Goal: Task Accomplishment & Management: Manage account settings

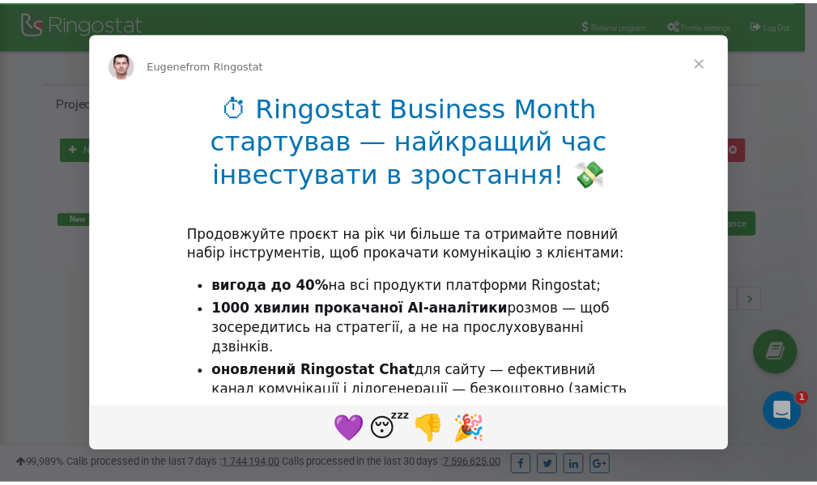
scroll to position [242, 0]
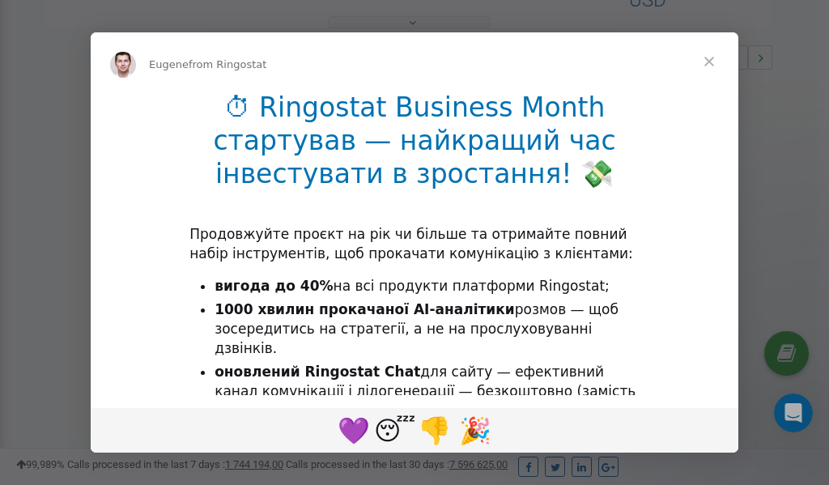
click at [709, 66] on span "Close" at bounding box center [709, 61] width 58 height 58
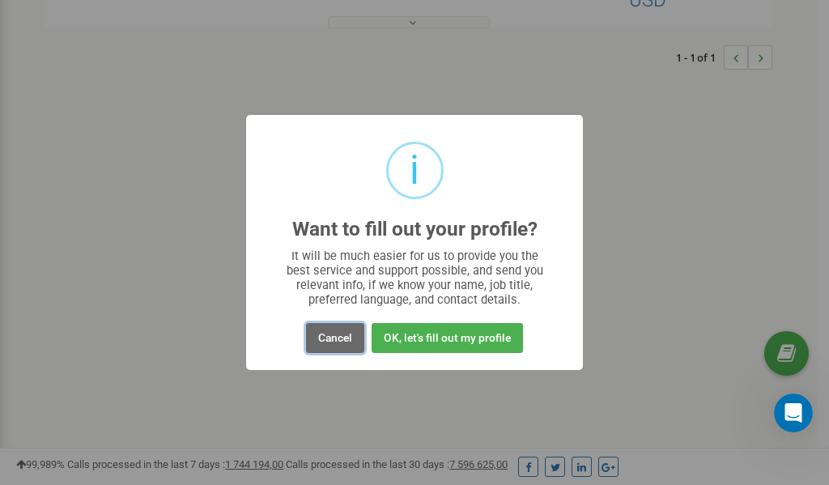
click at [341, 334] on button "Cancel" at bounding box center [335, 338] width 58 height 30
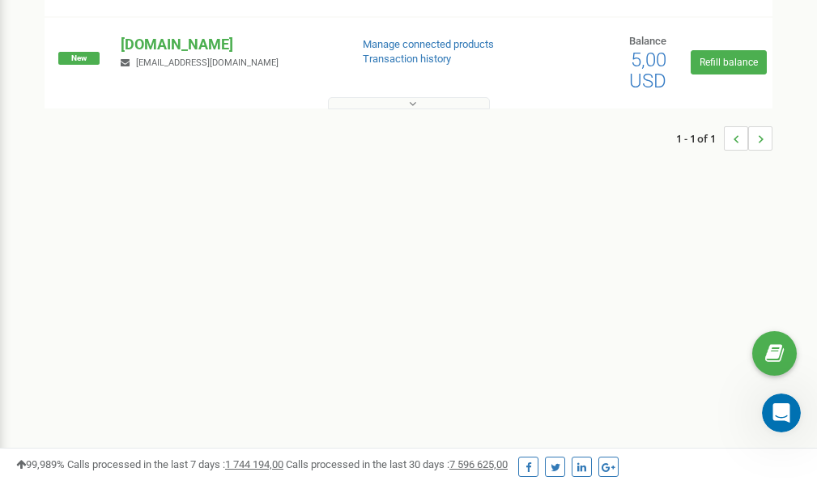
scroll to position [0, 0]
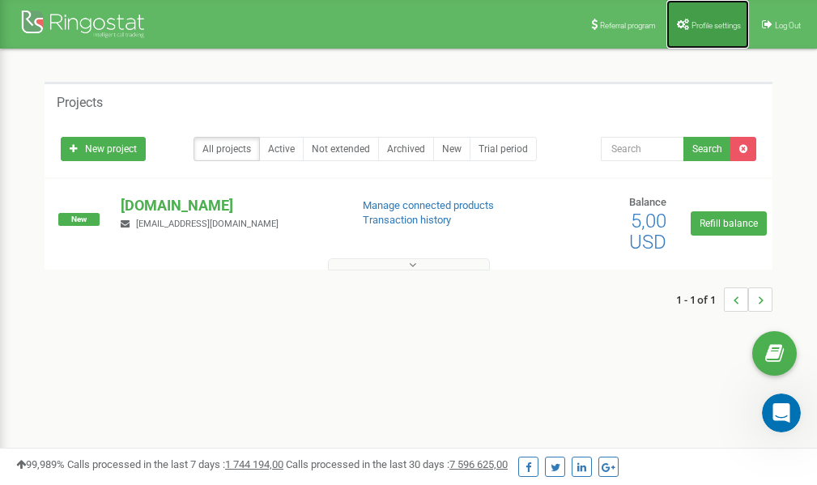
click at [703, 27] on span "Profile settings" at bounding box center [715, 25] width 49 height 9
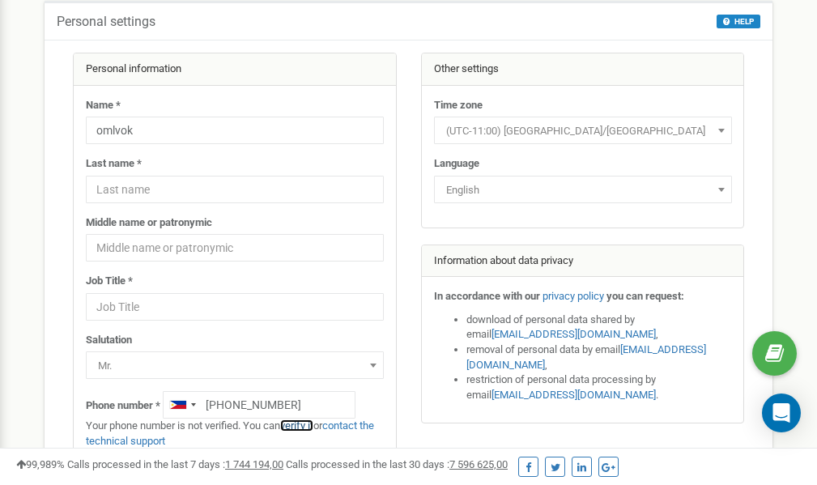
click at [300, 427] on link "verify it" at bounding box center [296, 425] width 33 height 12
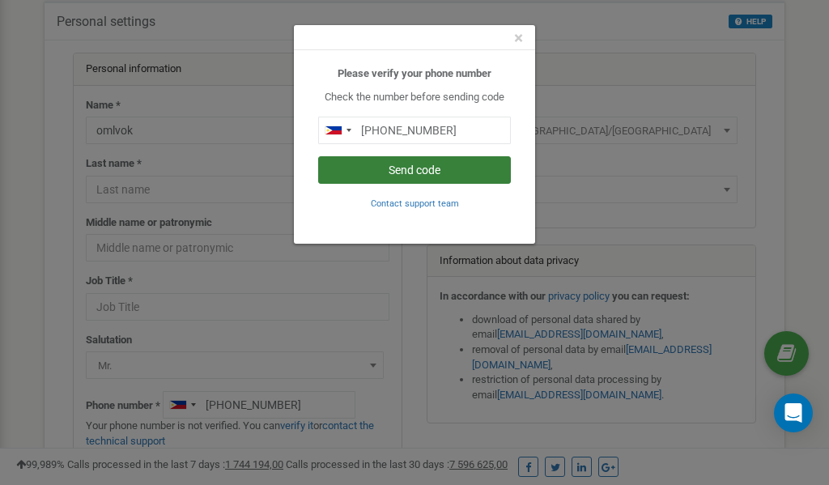
click at [397, 168] on button "Send code" at bounding box center [414, 170] width 193 height 28
